Goal: Task Accomplishment & Management: Use online tool/utility

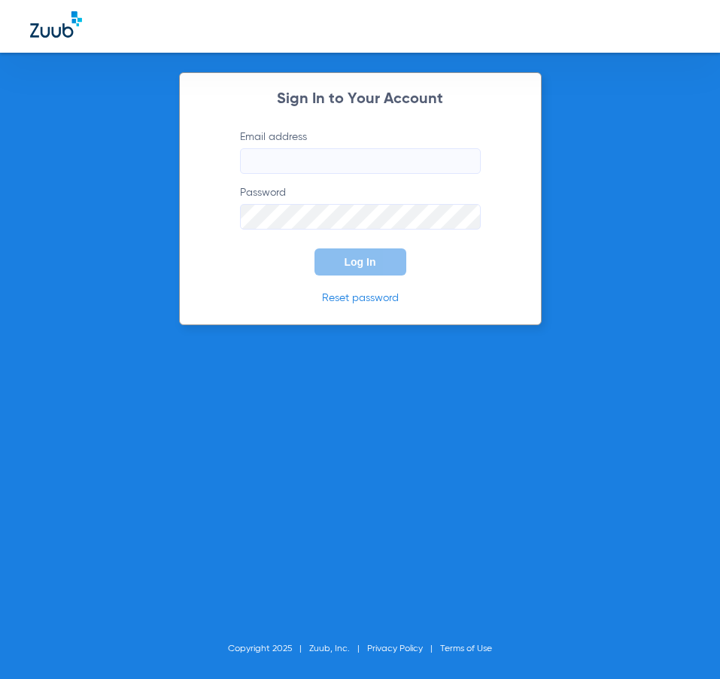
type input "[EMAIL_ADDRESS][DOMAIN_NAME]"
click at [369, 257] on span "Log In" at bounding box center [361, 262] width 32 height 12
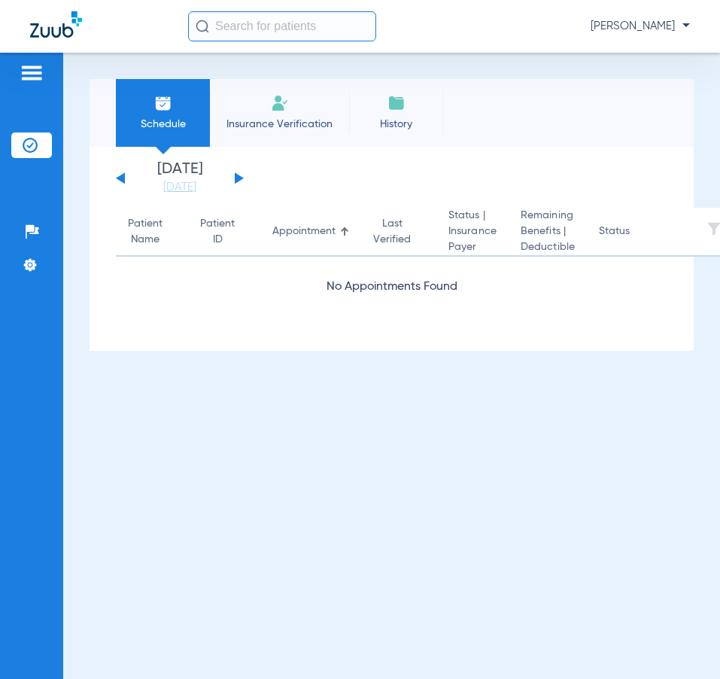
click at [307, 120] on span "Insurance Verification" at bounding box center [279, 124] width 117 height 15
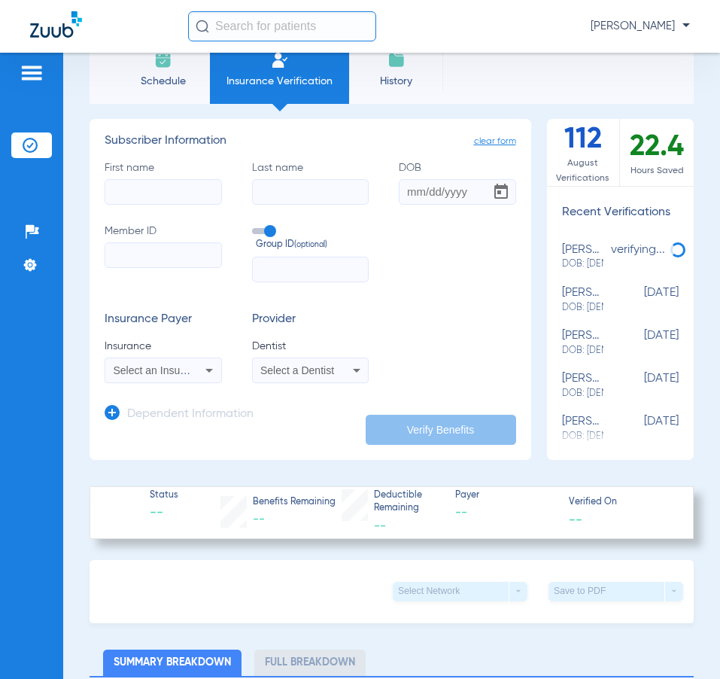
scroll to position [75, 0]
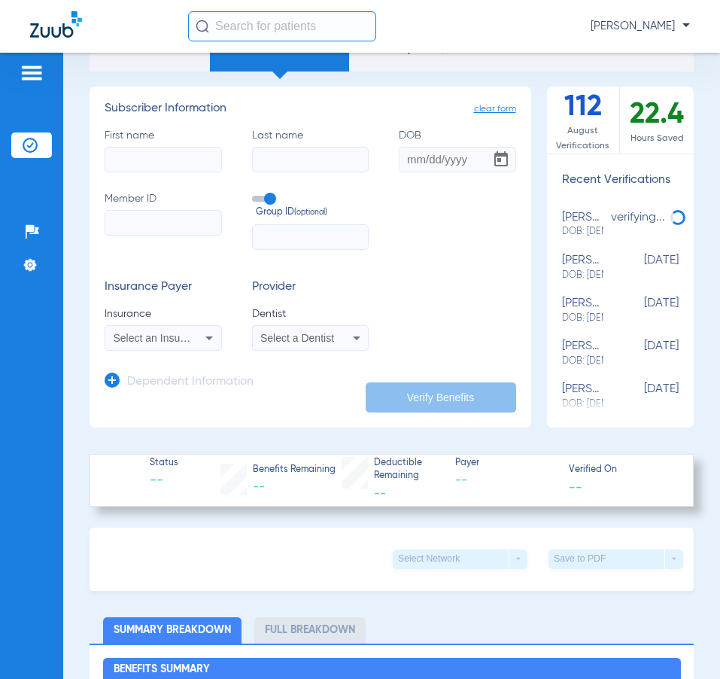
click at [172, 332] on span "Select an Insurance" at bounding box center [160, 338] width 93 height 12
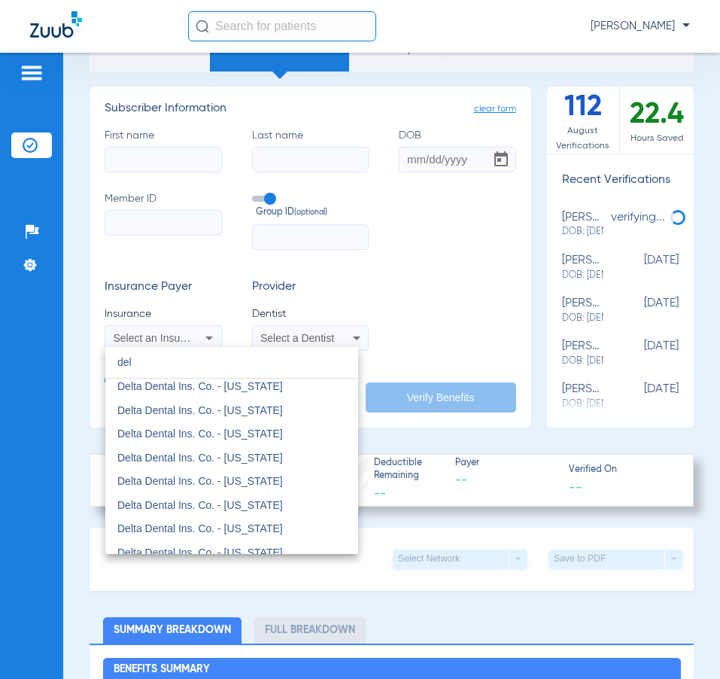
scroll to position [0, 0]
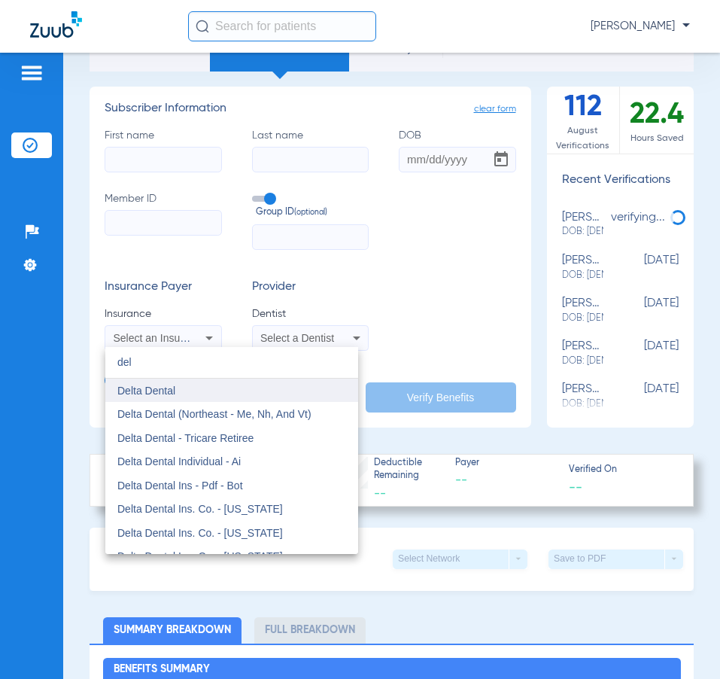
type input "del"
click at [159, 393] on span "Delta Dental" at bounding box center [146, 391] width 58 height 12
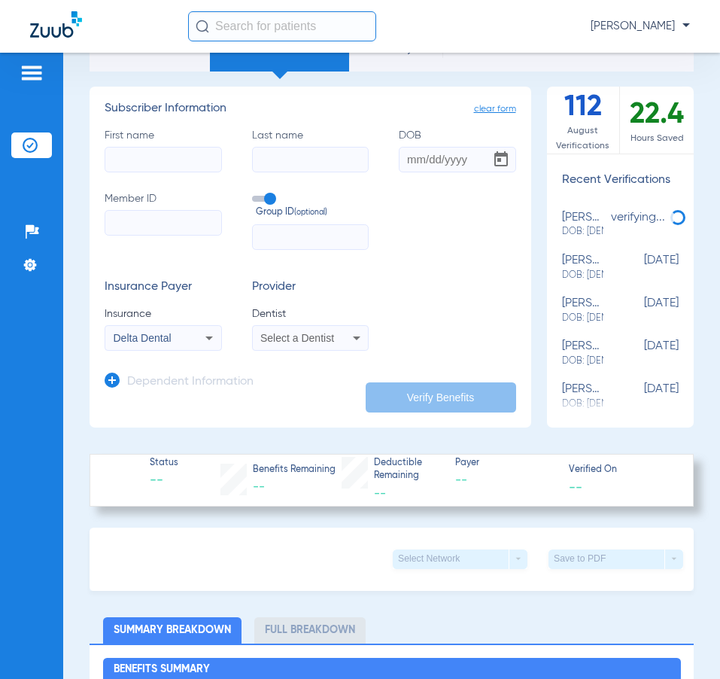
click at [278, 340] on span "Select a Dentist" at bounding box center [297, 338] width 74 height 12
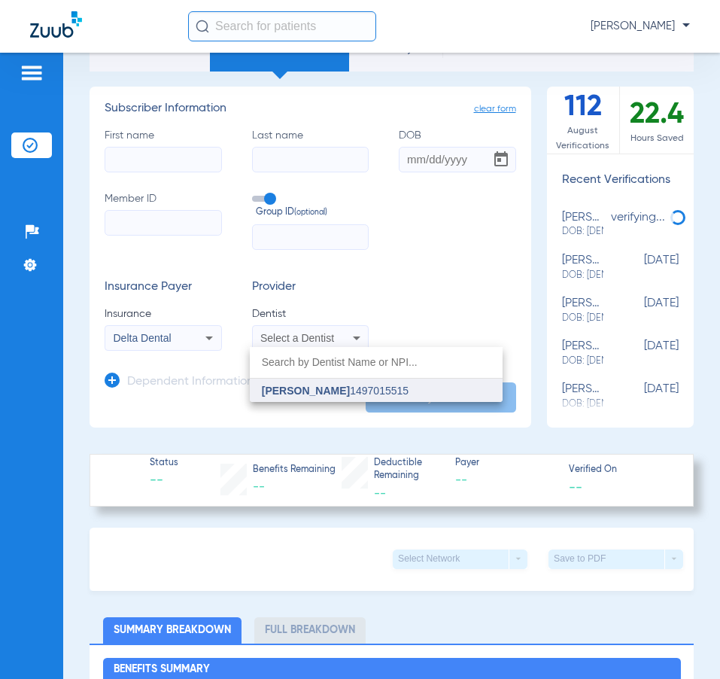
click at [305, 392] on span "[PERSON_NAME]" at bounding box center [306, 391] width 88 height 12
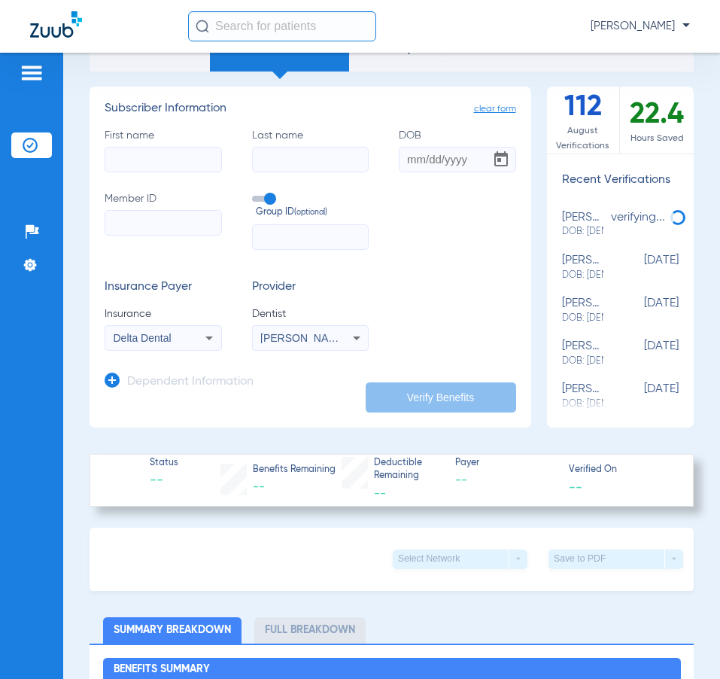
click at [128, 151] on input "First name" at bounding box center [163, 160] width 117 height 26
type input "[PERSON_NAME]"
type input "[DATE]"
click at [175, 224] on input "Member ID Required" at bounding box center [163, 223] width 117 height 26
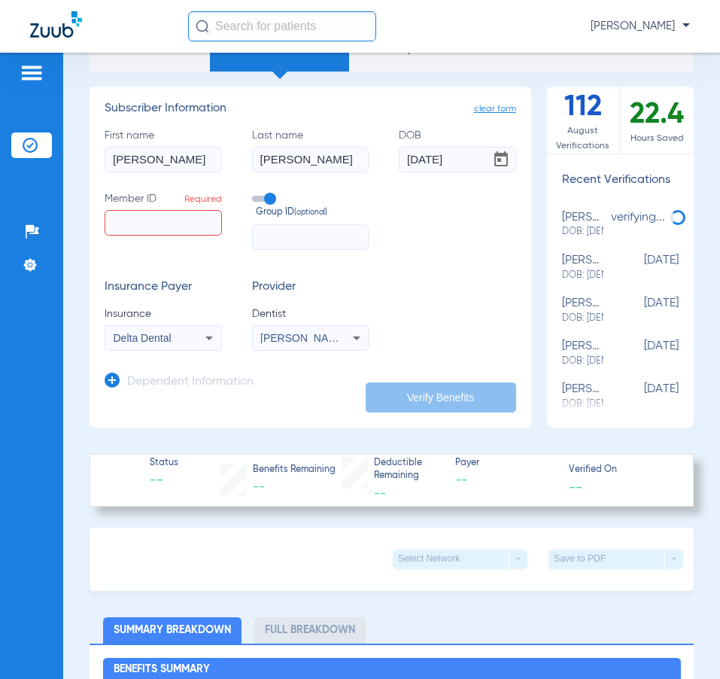
click at [124, 203] on label "Member ID Required" at bounding box center [163, 220] width 117 height 59
click at [124, 210] on input "Member ID Required" at bounding box center [163, 223] width 117 height 26
click at [130, 215] on input "Member ID Required" at bounding box center [163, 223] width 117 height 26
paste input "90004184901"
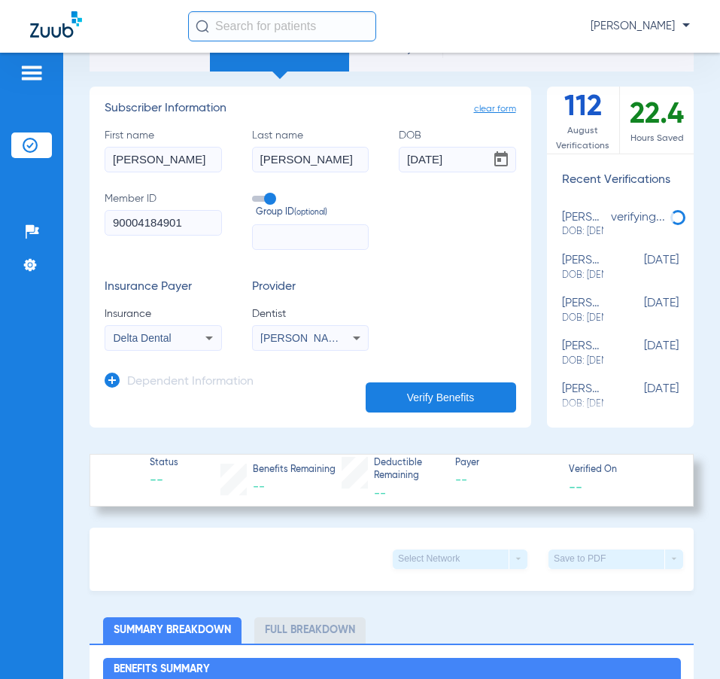
type input "90004184901"
click at [464, 397] on button "Verify Benefits" at bounding box center [441, 397] width 151 height 30
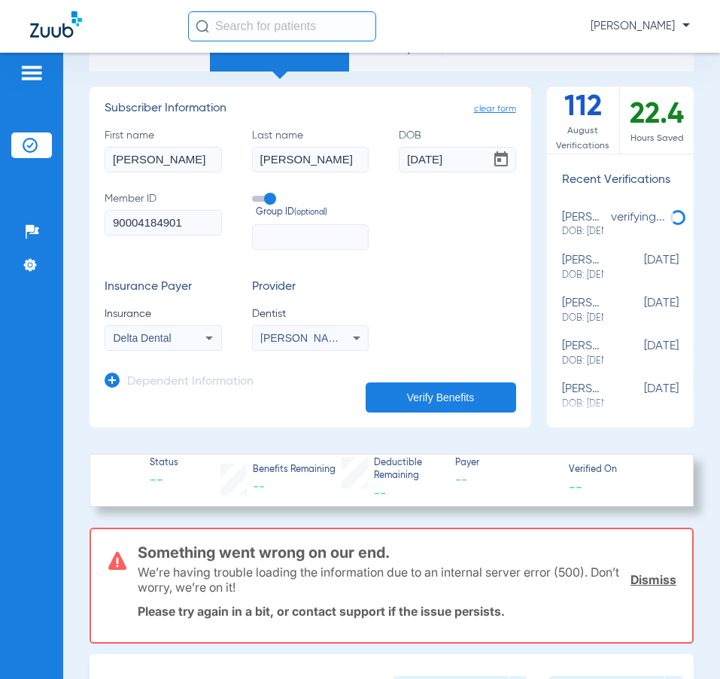
drag, startPoint x: 201, startPoint y: 231, endPoint x: -99, endPoint y: 248, distance: 300.7
click at [0, 248] on html "[PERSON_NAME] Dental Patients Insurance Verification Setup Help Center Settings…" at bounding box center [360, 339] width 720 height 679
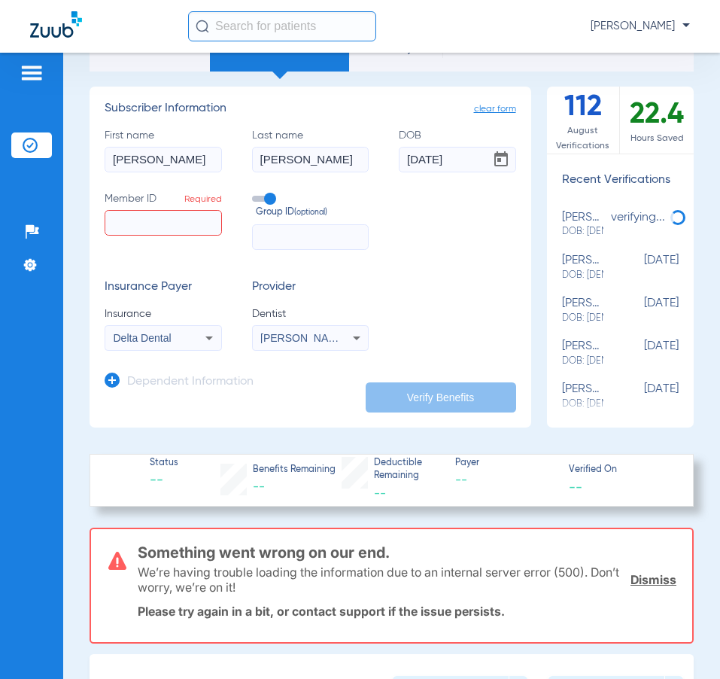
paste input "481-60-3552"
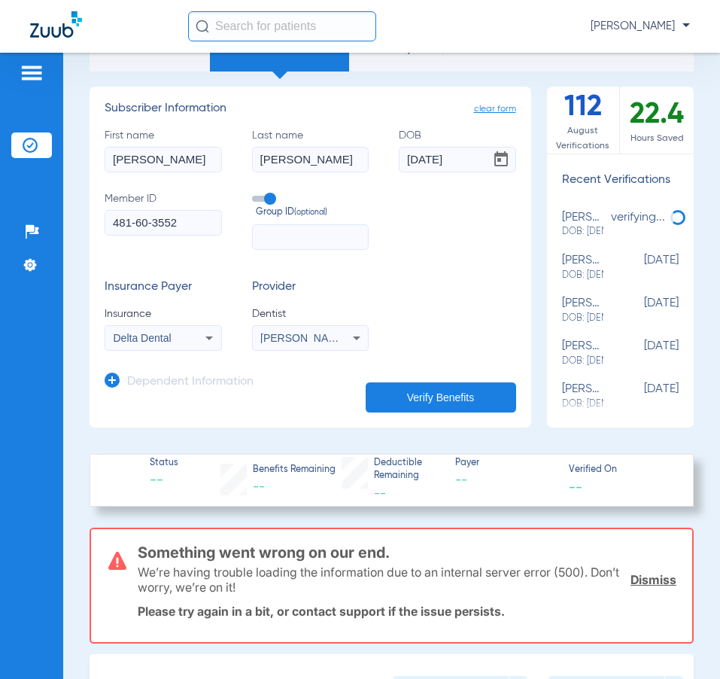
click at [135, 229] on input "481-60-3552" at bounding box center [163, 223] width 117 height 26
click at [461, 404] on button "Verify Benefits" at bounding box center [441, 397] width 151 height 30
click at [140, 221] on input "481-60-3552" at bounding box center [163, 223] width 117 height 26
click at [138, 227] on input "481-60-3552" at bounding box center [163, 223] width 117 height 26
drag, startPoint x: 149, startPoint y: 225, endPoint x: 148, endPoint y: 241, distance: 15.9
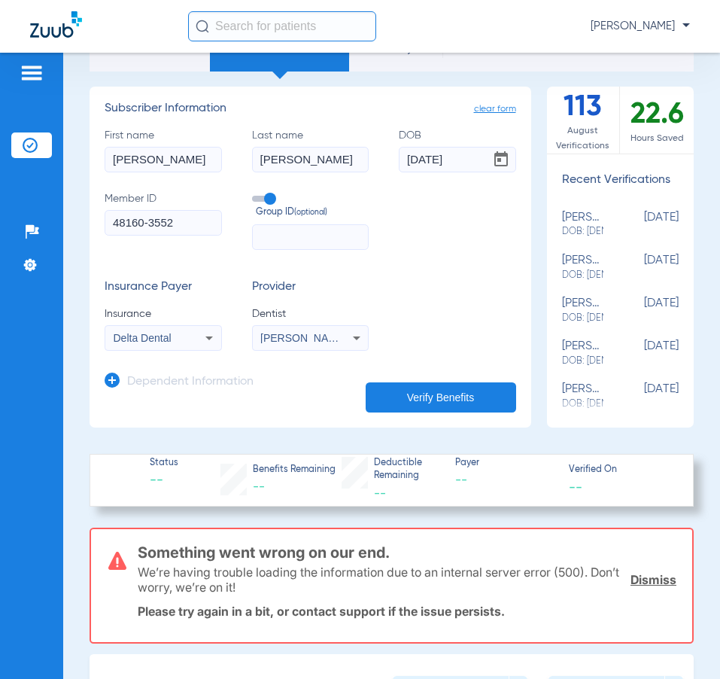
click at [149, 225] on input "48160-3552" at bounding box center [163, 223] width 117 height 26
type input "481603552"
click at [399, 393] on button "Verify Benefits" at bounding box center [441, 397] width 151 height 30
click at [399, 392] on button "Verify Benefits" at bounding box center [441, 397] width 151 height 30
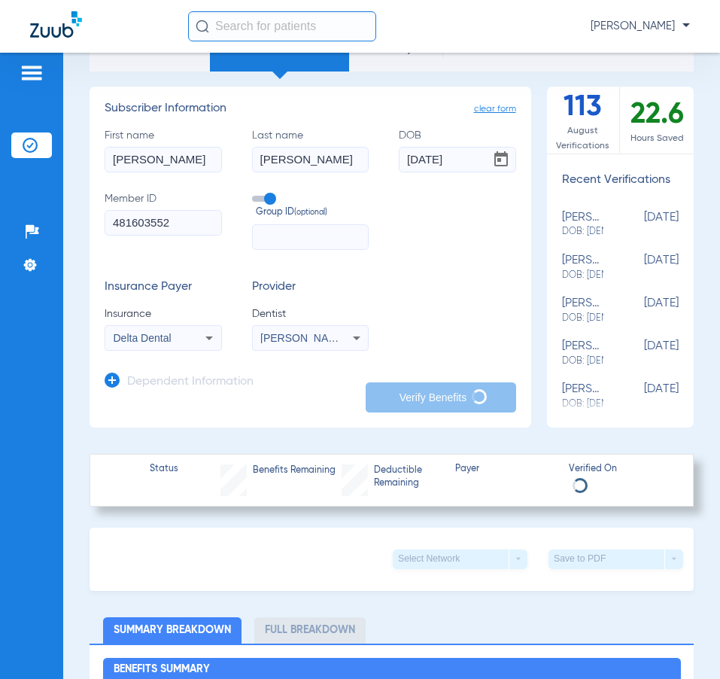
click at [399, 392] on button "Verify Benefits" at bounding box center [441, 397] width 151 height 30
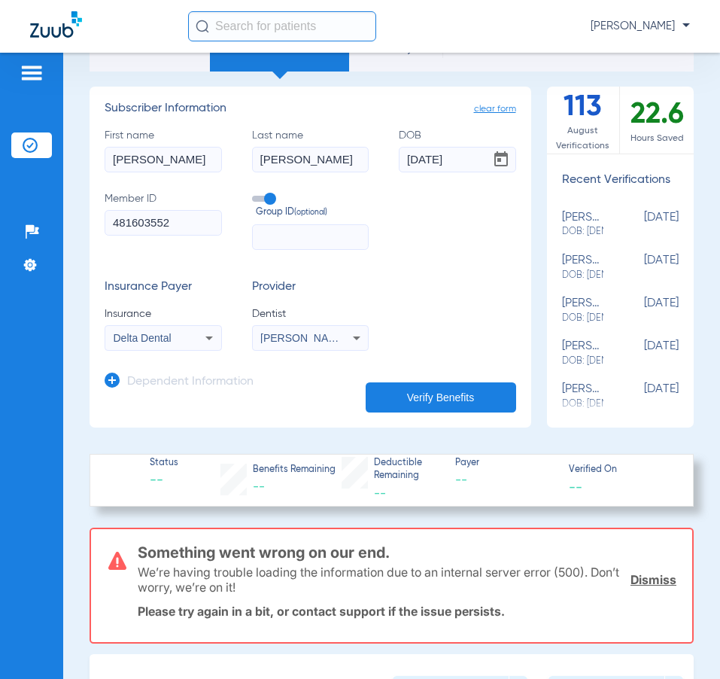
click at [399, 392] on button "Verify Benefits" at bounding box center [441, 397] width 151 height 30
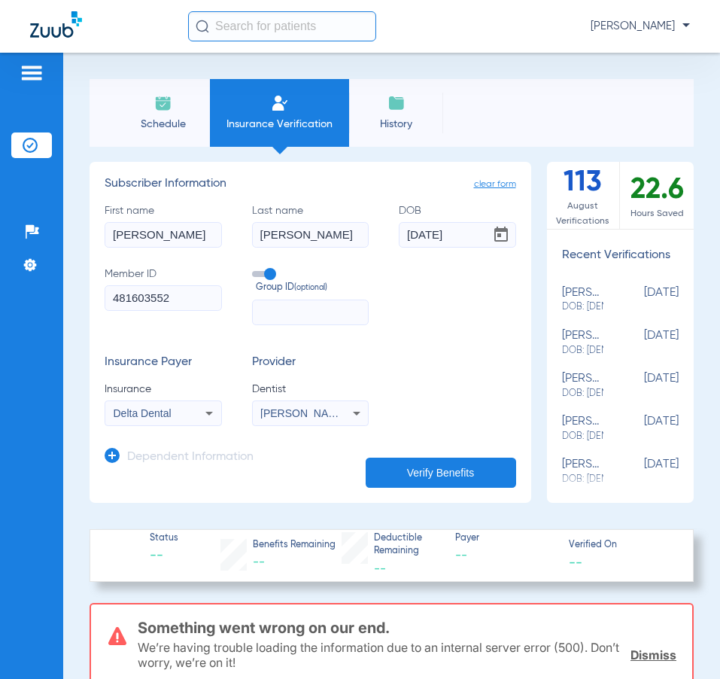
click at [454, 117] on div "Schedule Insurance Verification History Last Appt. Sync Time: [DATE] - 03:18 PM" at bounding box center [392, 113] width 604 height 68
click at [422, 123] on span "History" at bounding box center [395, 124] width 71 height 15
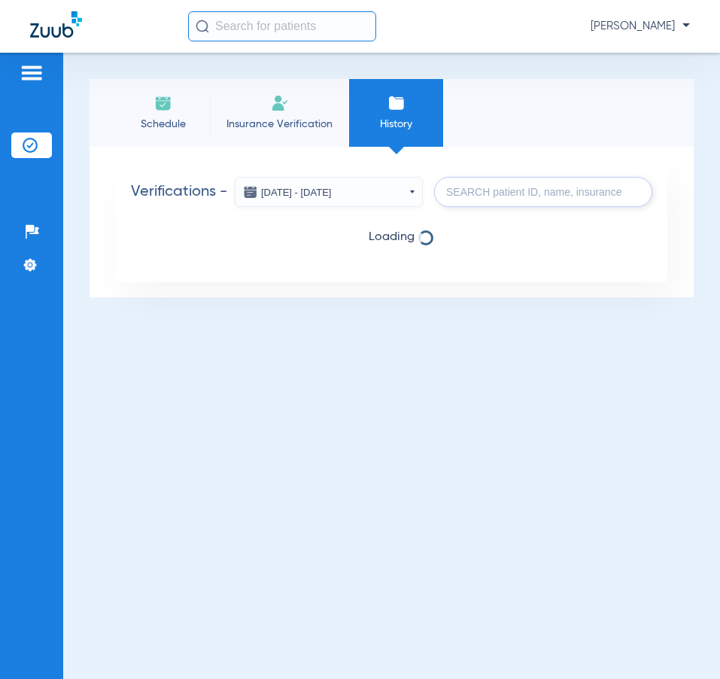
click at [278, 120] on span "Insurance Verification" at bounding box center [279, 124] width 117 height 15
